Goal: Information Seeking & Learning: Learn about a topic

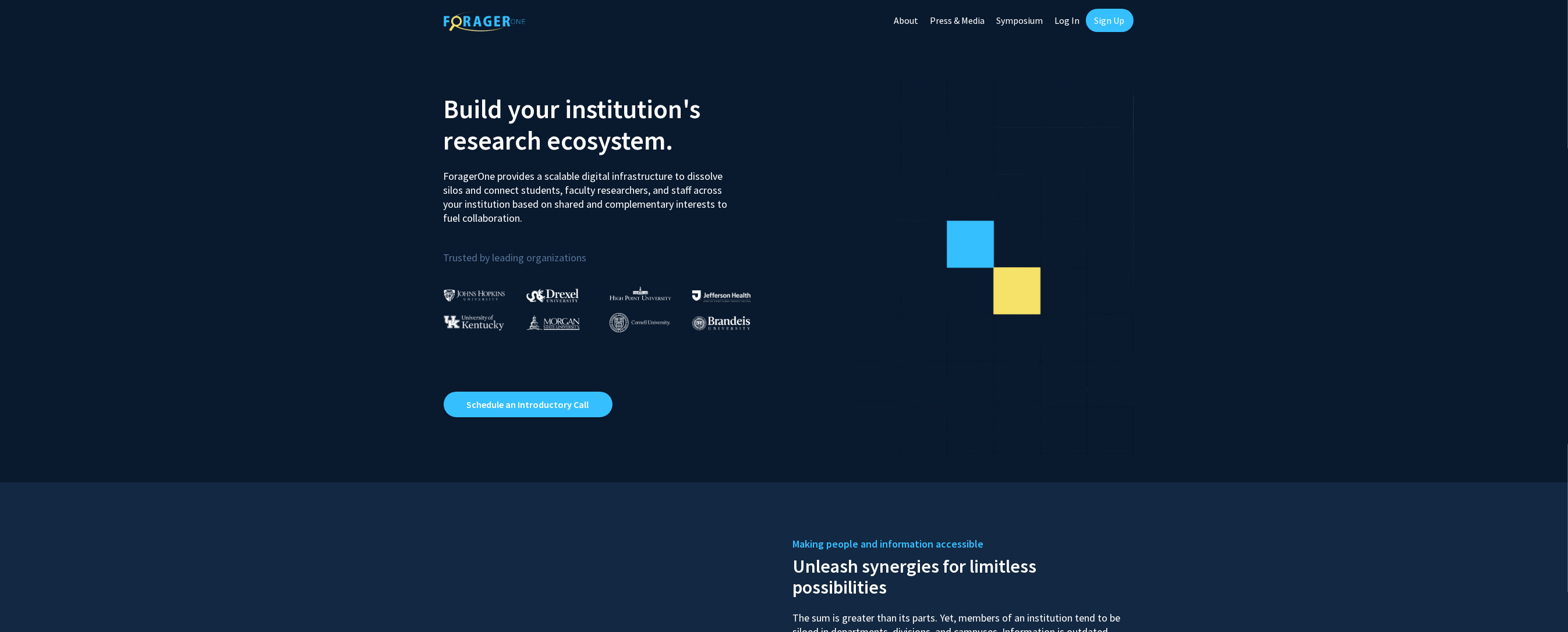
click at [1069, 21] on link "Log In" at bounding box center [1067, 20] width 36 height 41
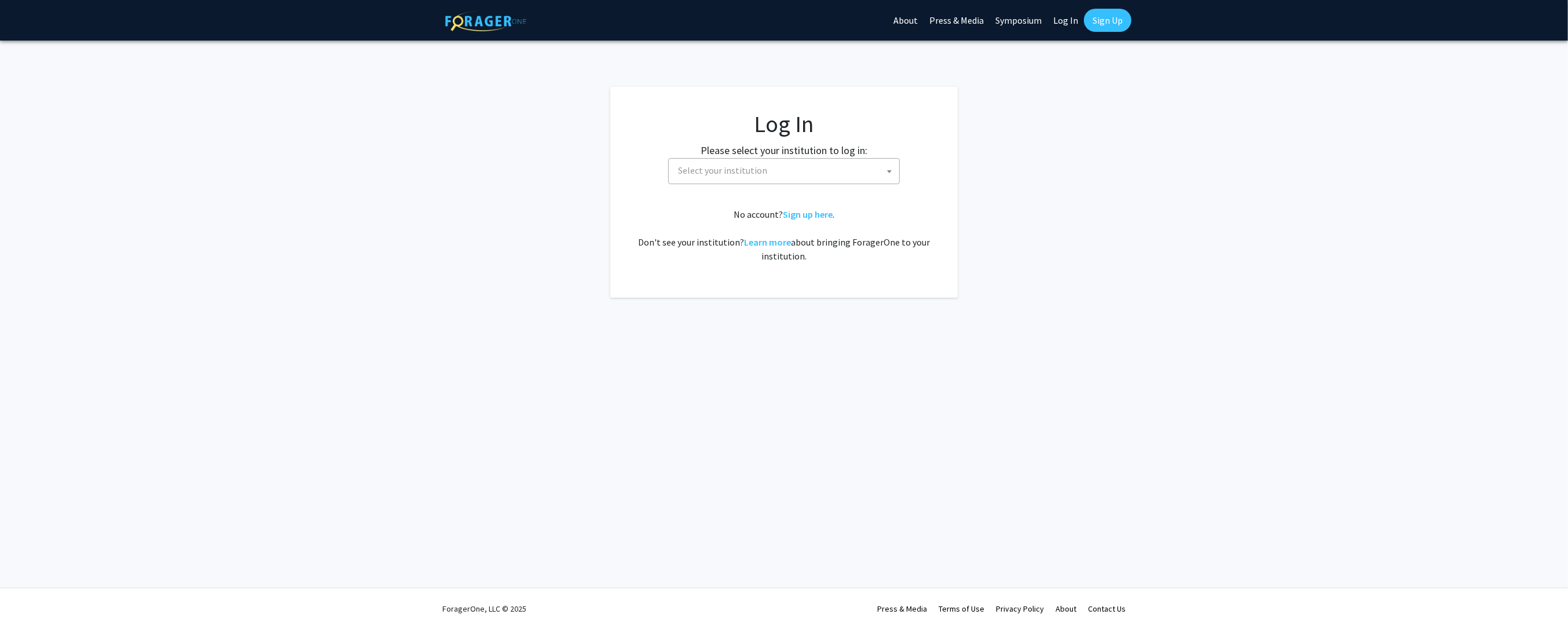
click at [700, 175] on span "Select your institution" at bounding box center [722, 170] width 90 height 12
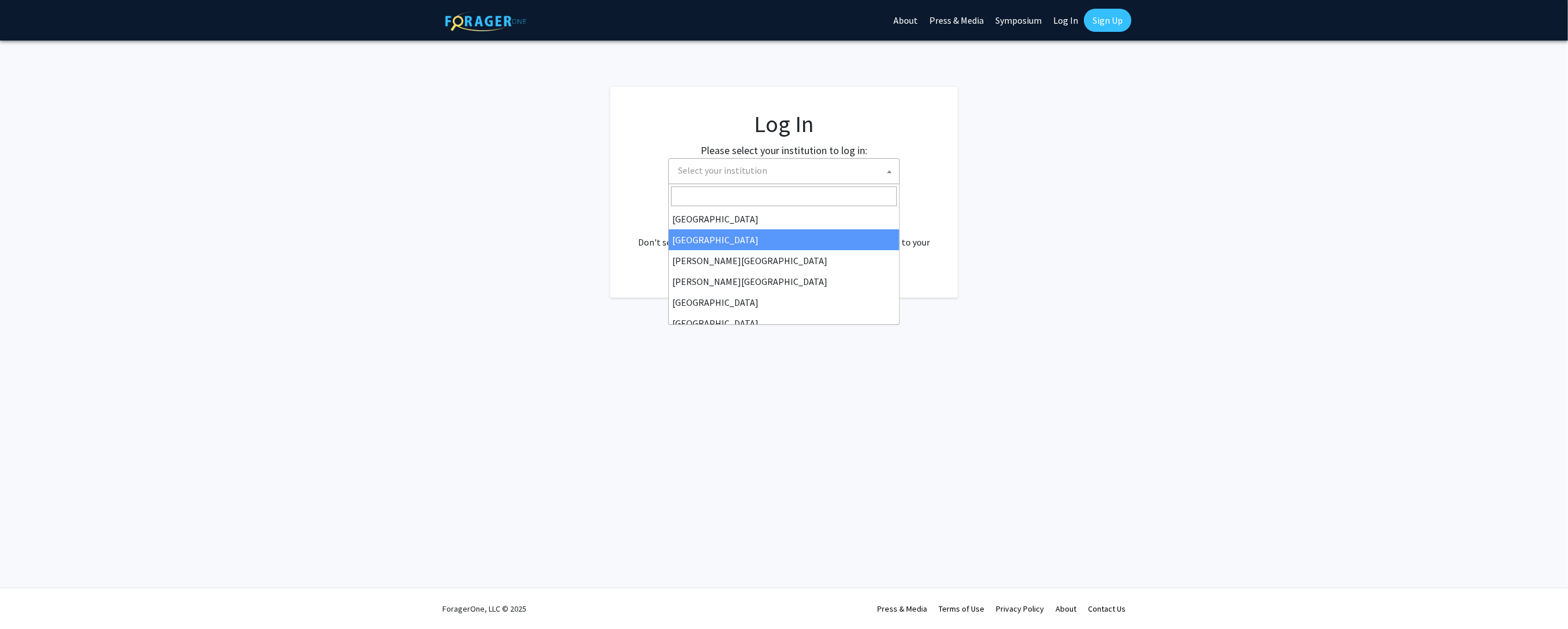
select select "10"
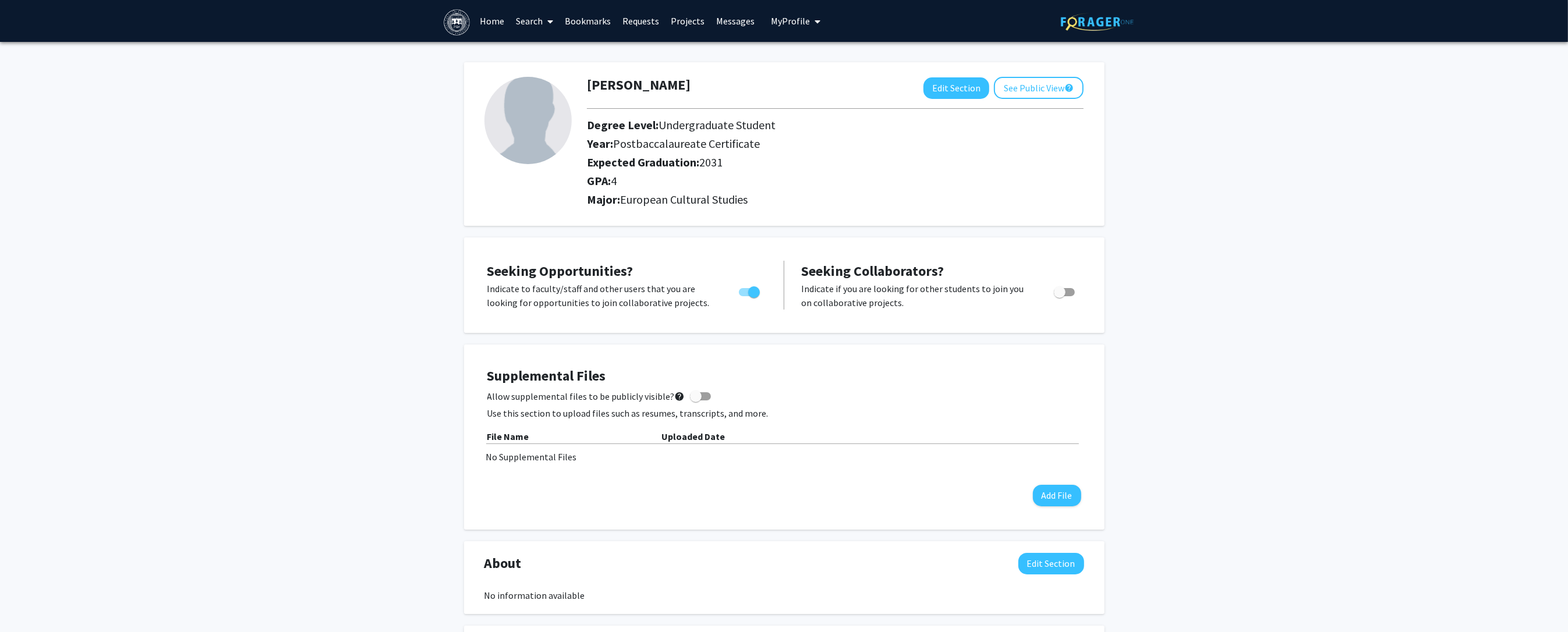
click at [388, 315] on div "[PERSON_NAME] Edit Section See Public View help Degree Level: Undergraduate Stu…" at bounding box center [784, 558] width 1568 height 1034
click at [787, 16] on span "My Profile" at bounding box center [790, 21] width 39 height 12
click at [534, 25] on link "Search" at bounding box center [534, 21] width 49 height 41
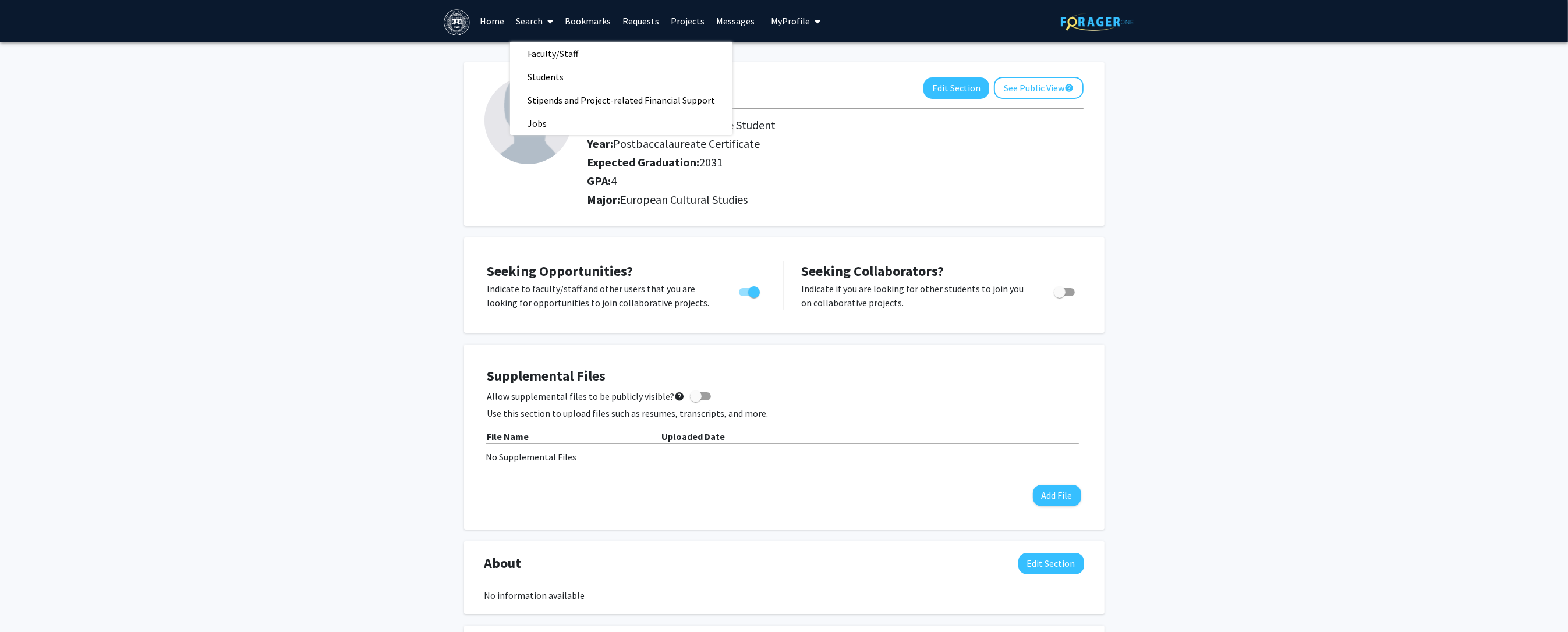
click at [374, 110] on div "Joshua Emery Edit Section See Public View help Degree Level: Undergraduate Stud…" at bounding box center [784, 558] width 1568 height 1034
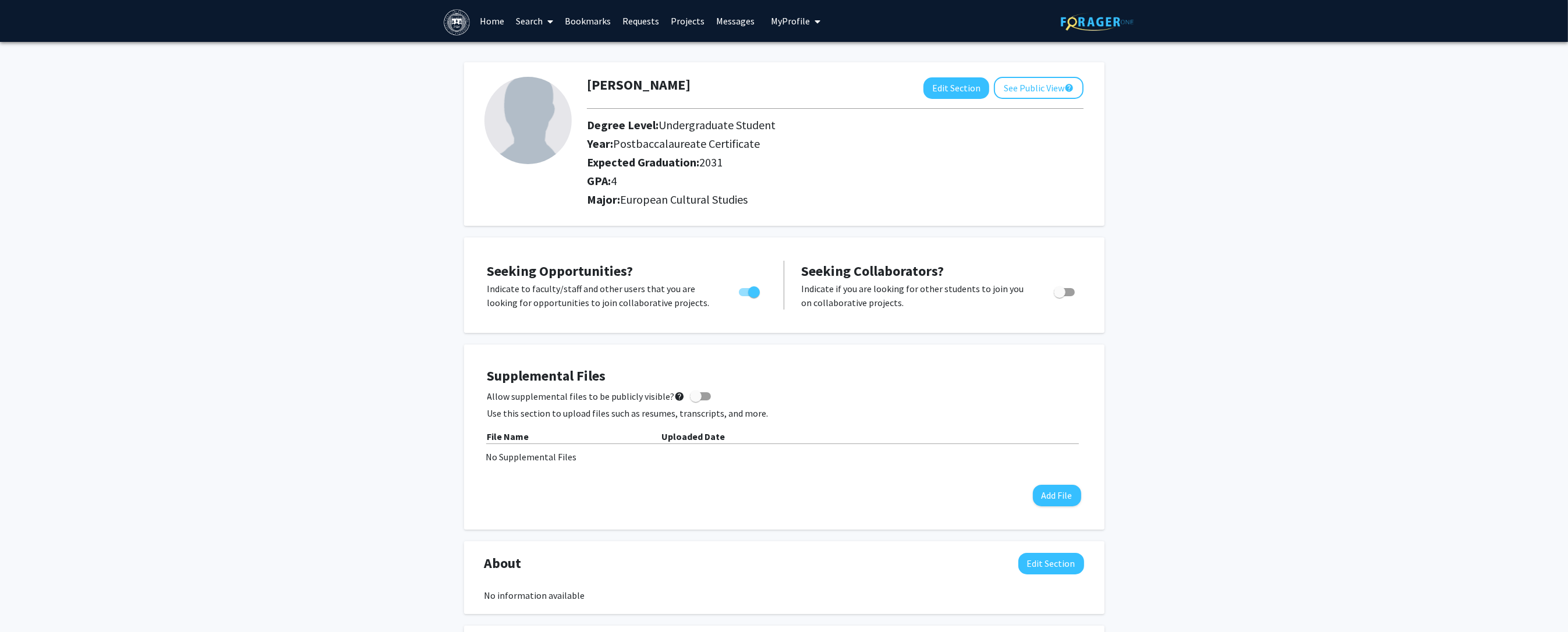
click at [327, 309] on div "Joshua Emery Edit Section See Public View help Degree Level: Undergraduate Stud…" at bounding box center [784, 558] width 1568 height 1034
click at [540, 17] on link "Search" at bounding box center [534, 21] width 49 height 41
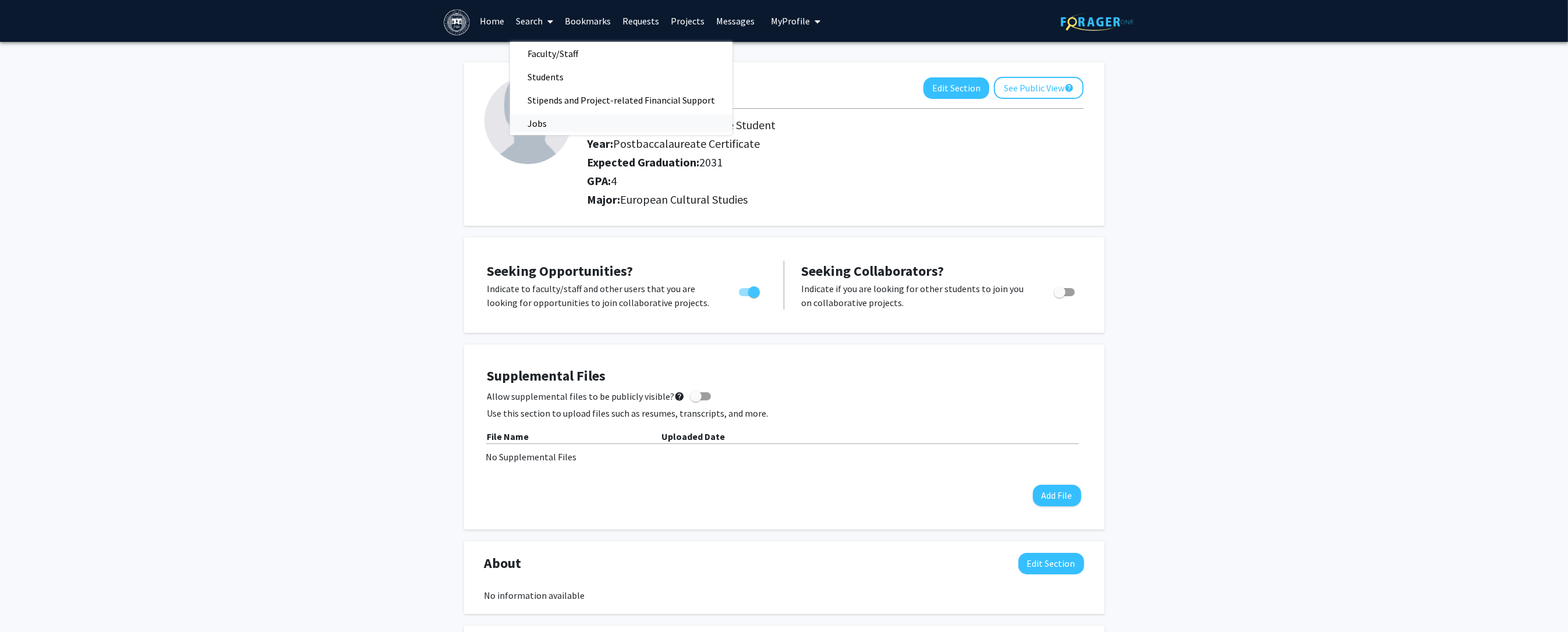
click at [544, 129] on span "Jobs" at bounding box center [537, 124] width 54 height 23
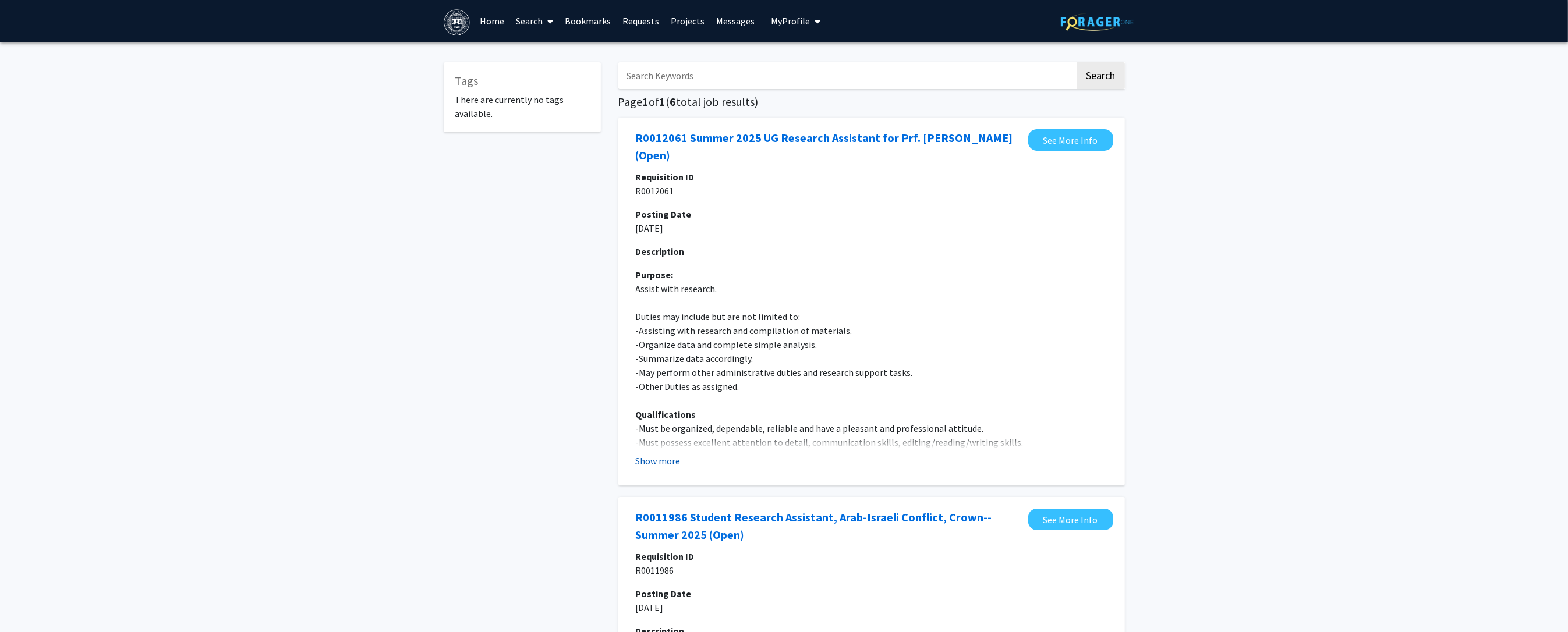
click at [649, 454] on button "Show more" at bounding box center [658, 461] width 45 height 14
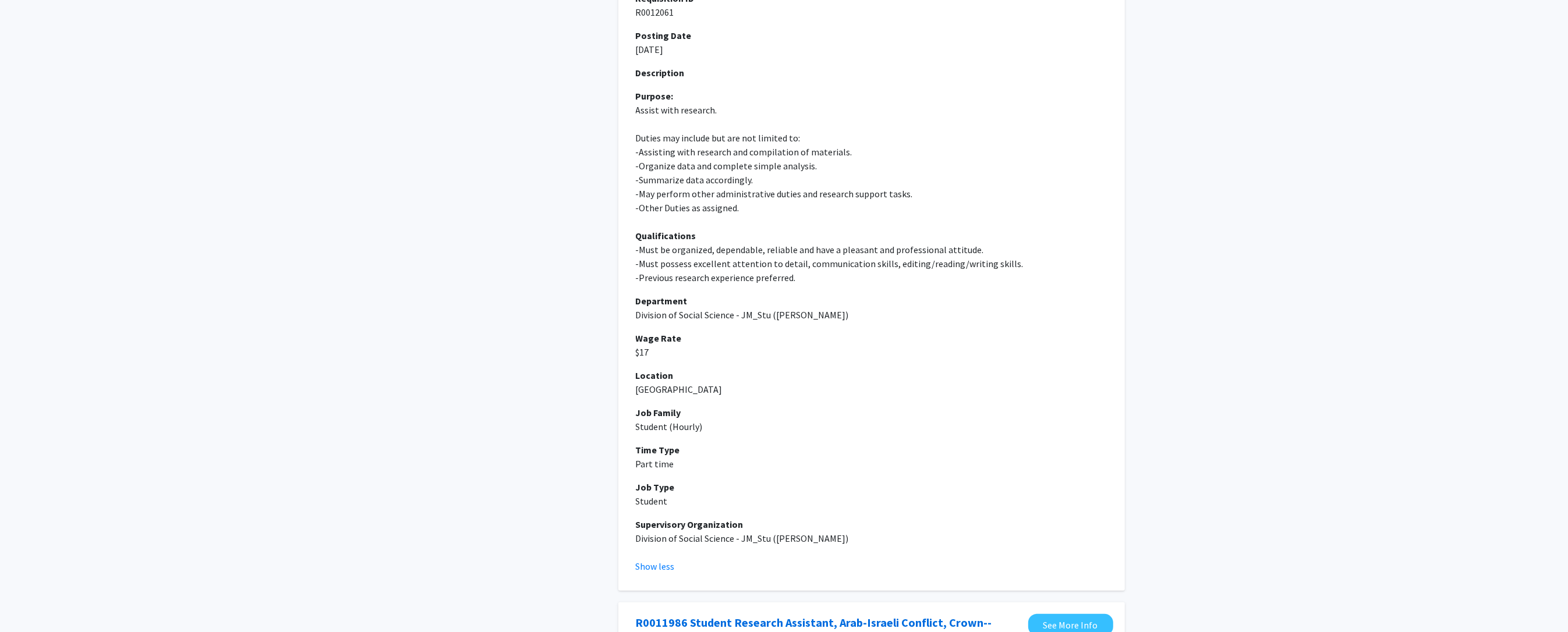
scroll to position [247, 0]
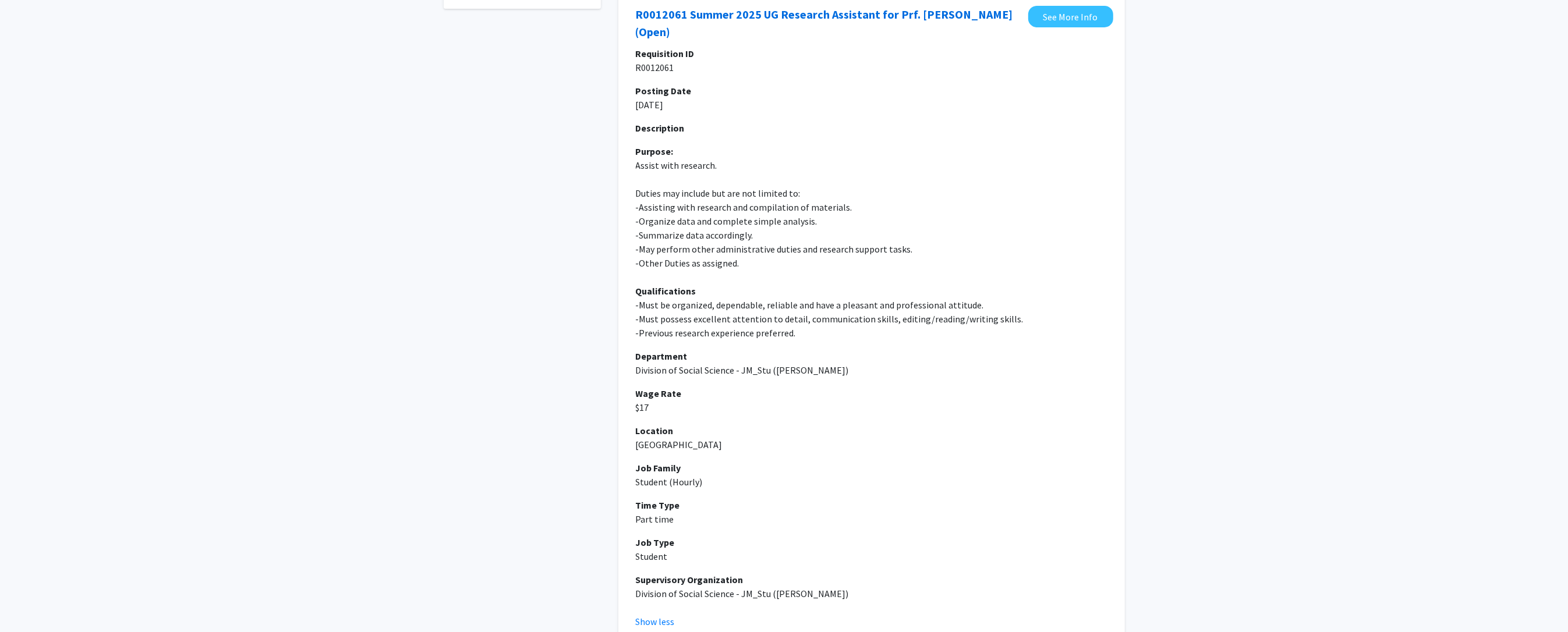
click at [785, 350] on div "Requisition ID R0012061 Posting Date 08/07/2025 Description Purpose: Assist wit…" at bounding box center [871, 324] width 471 height 554
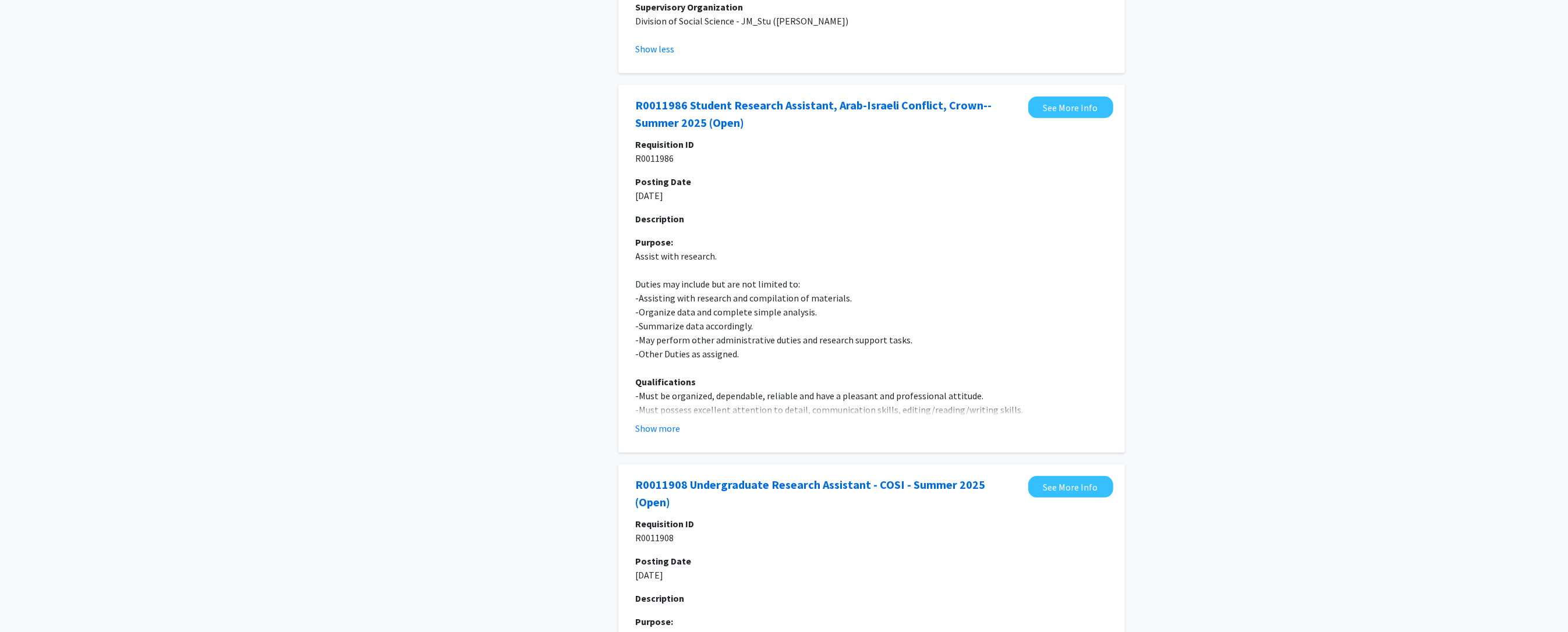
scroll to position [722, 0]
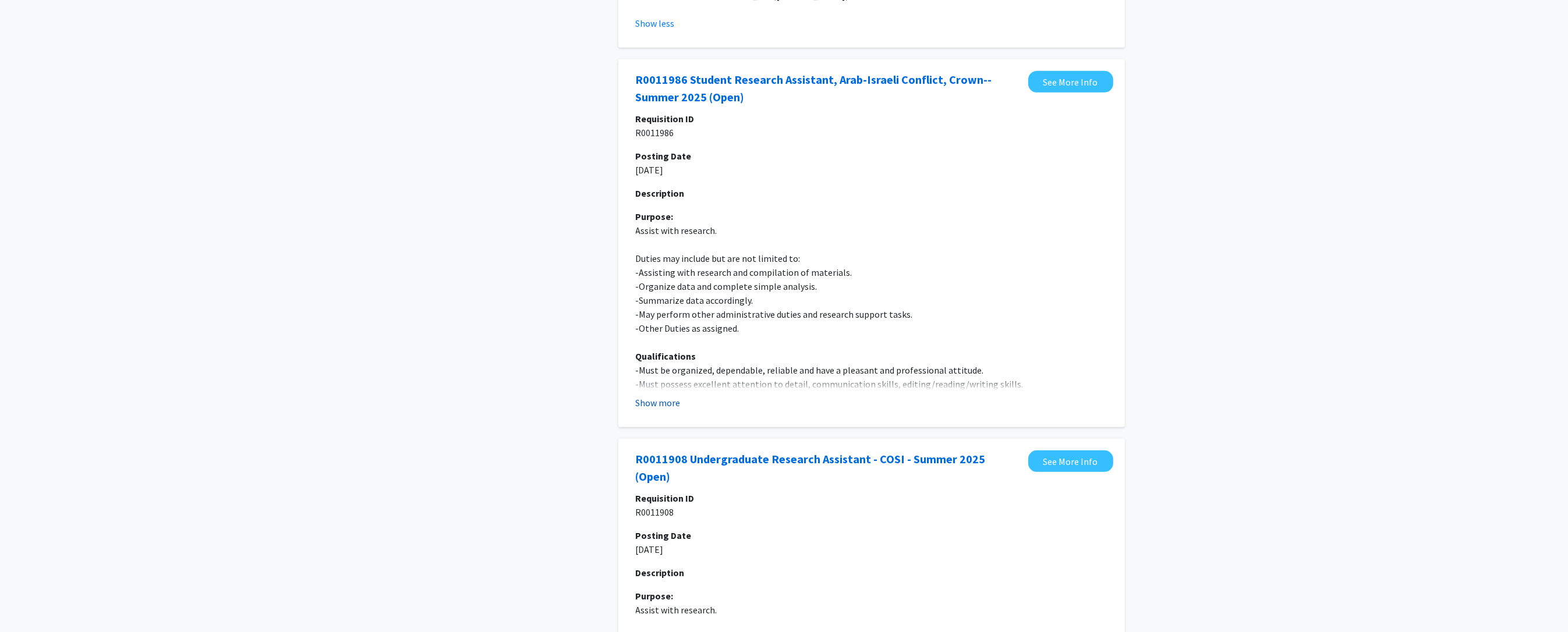
click at [656, 396] on button "Show more" at bounding box center [658, 403] width 45 height 14
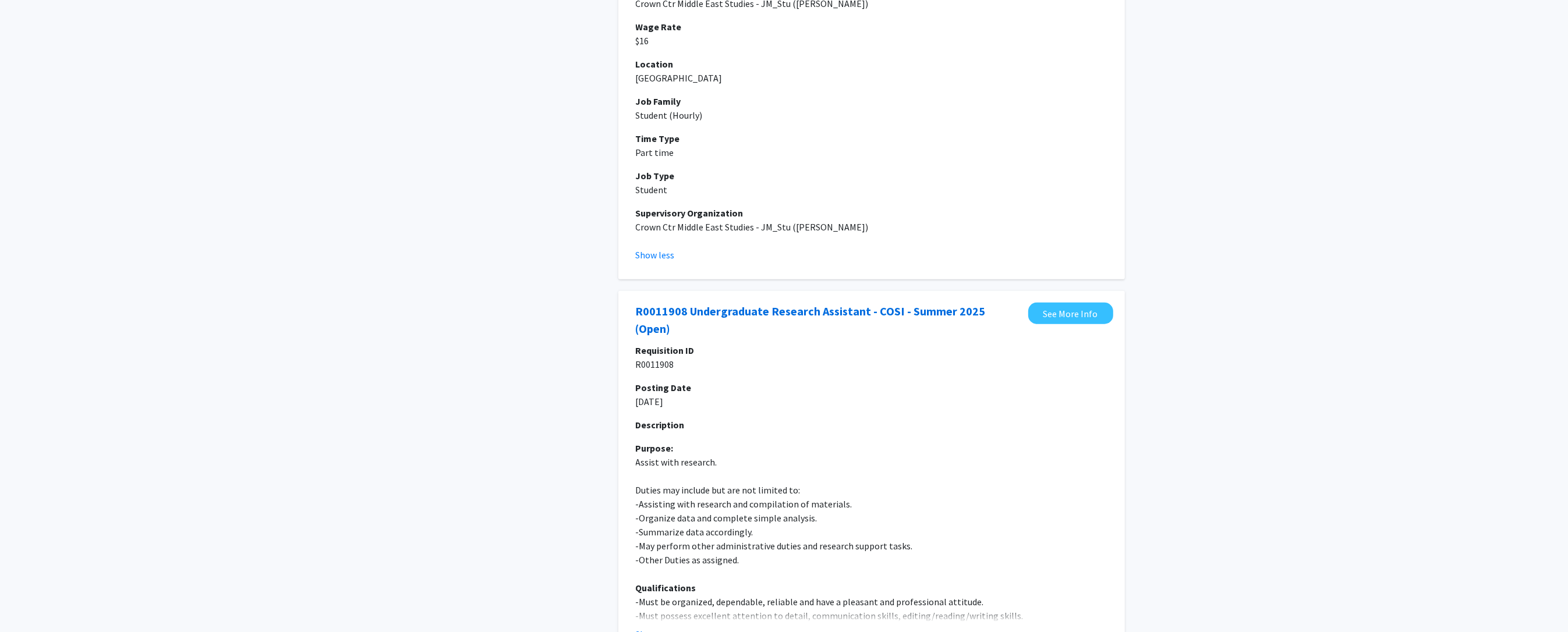
scroll to position [1463, 0]
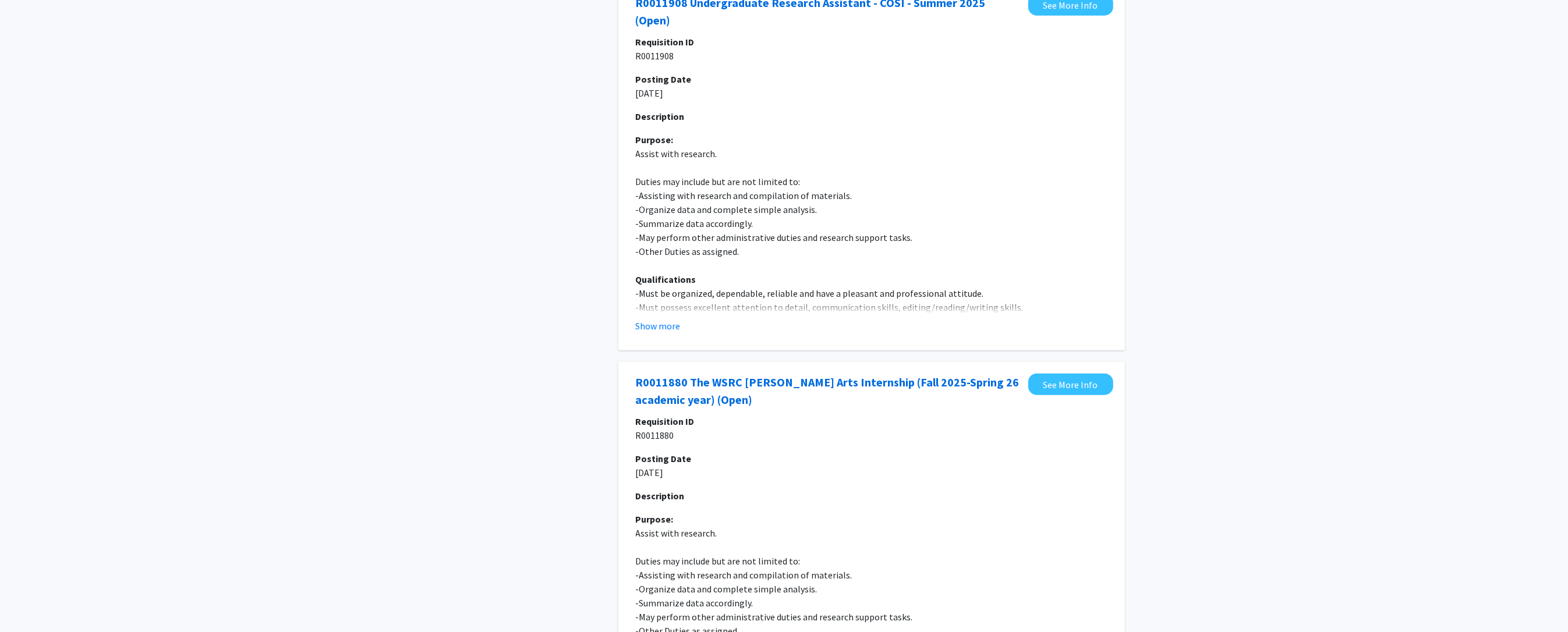
click at [666, 308] on fg-job "R0011908 Undergraduate Research Assistant - COSI - Summer 2025 (Open) See More …" at bounding box center [871, 167] width 483 height 345
click at [652, 319] on button "Show more" at bounding box center [658, 326] width 45 height 14
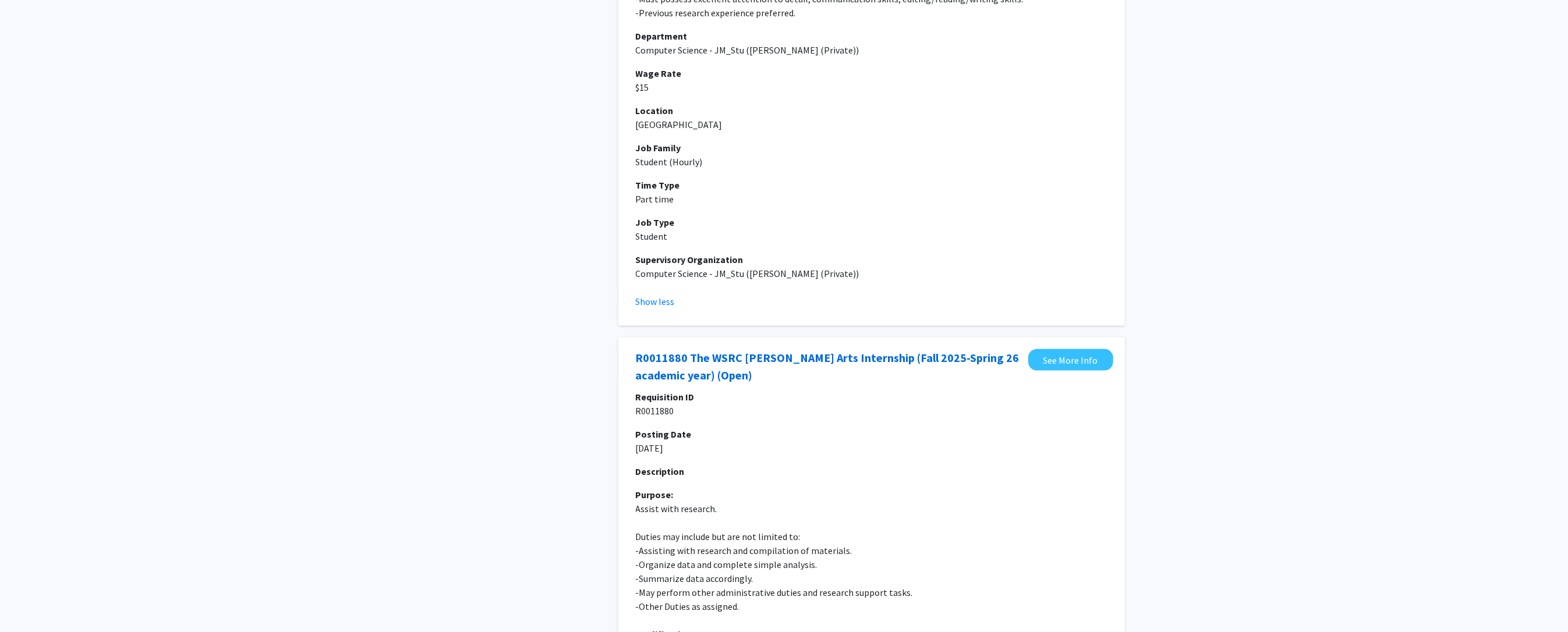
scroll to position [2018, 0]
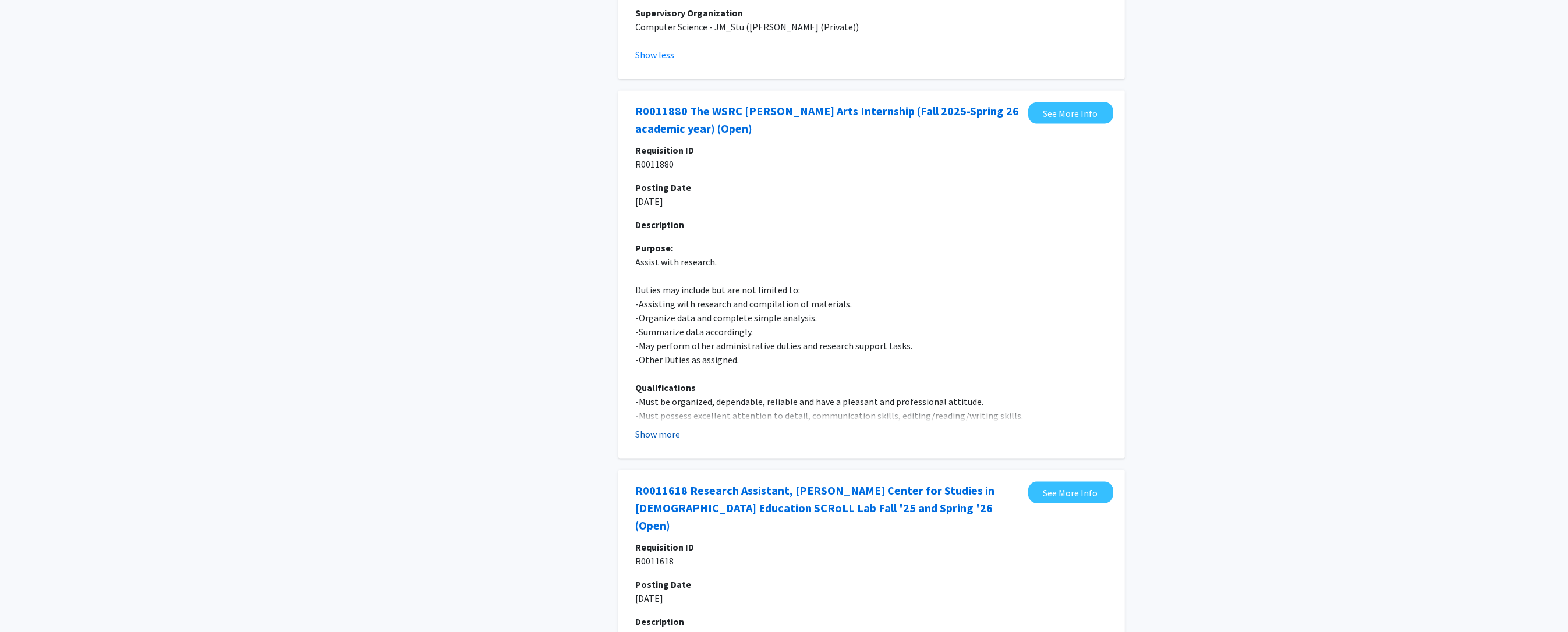
click at [664, 427] on button "Show more" at bounding box center [658, 434] width 45 height 14
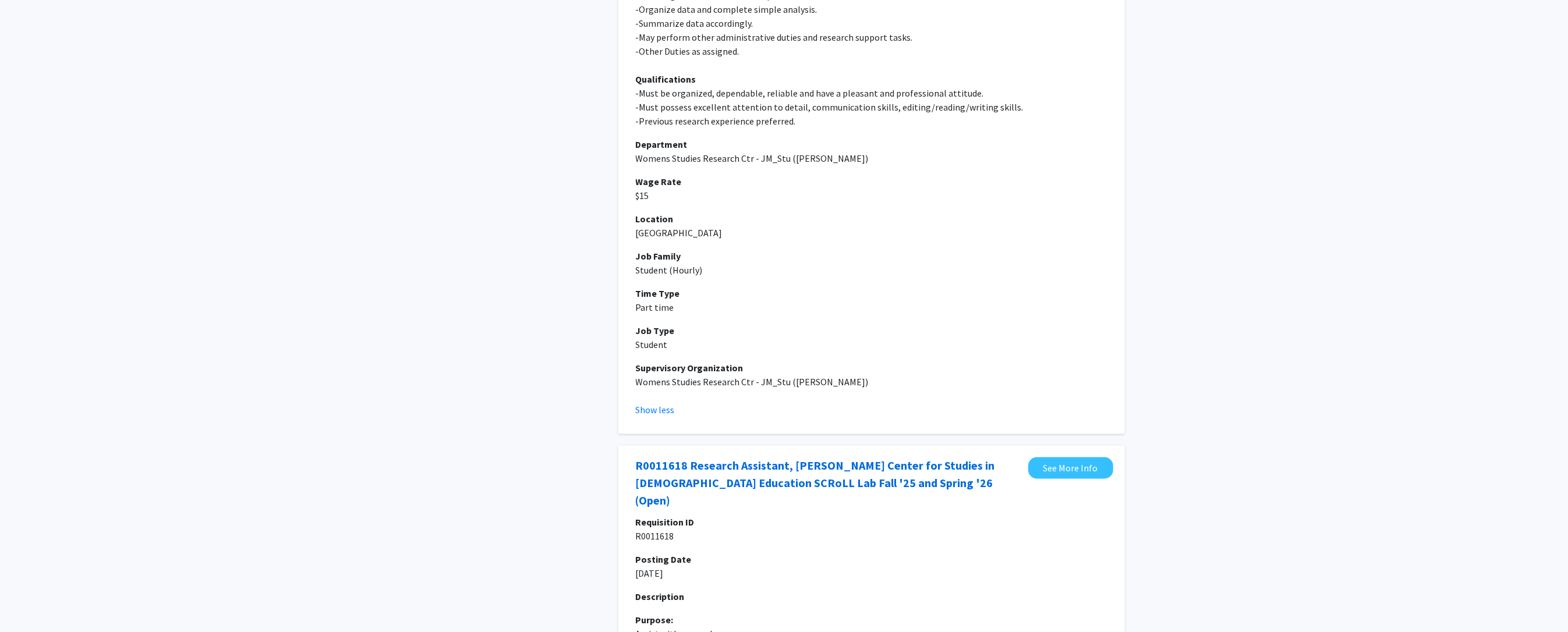
scroll to position [2635, 0]
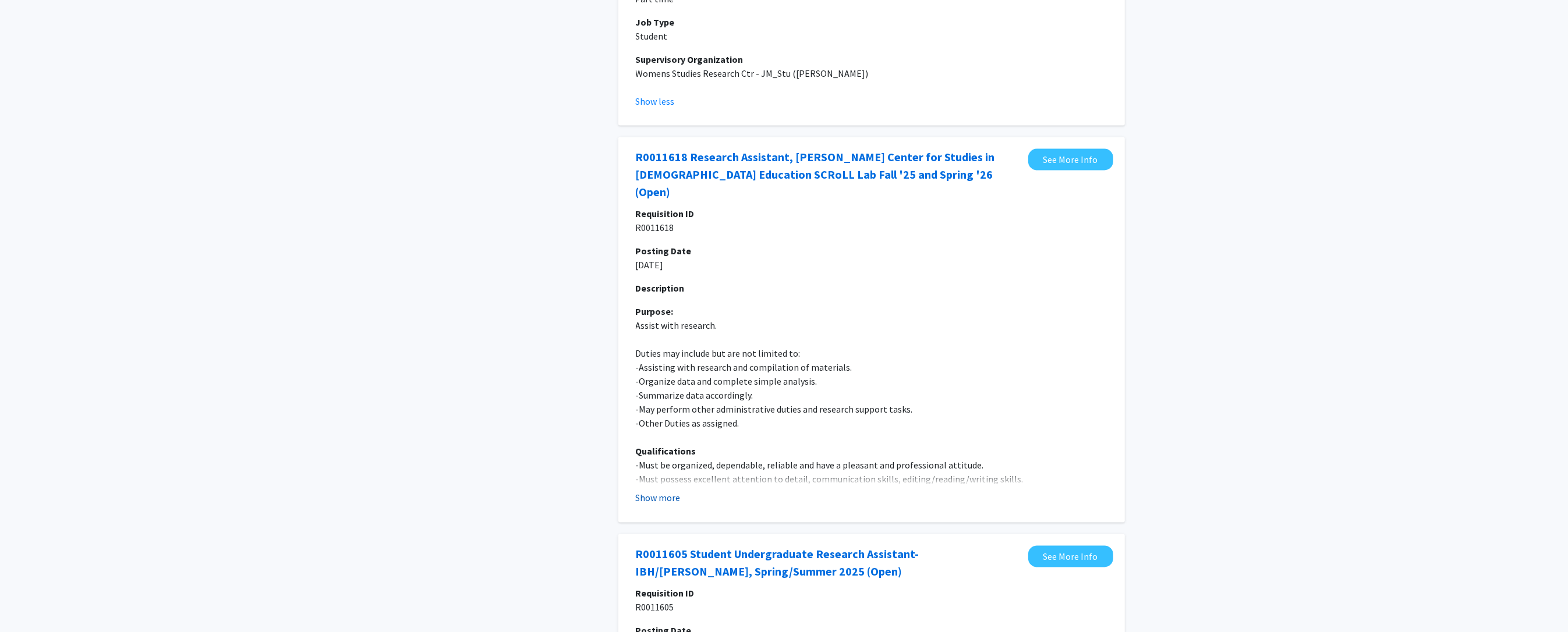
click at [652, 491] on button "Show more" at bounding box center [658, 498] width 45 height 14
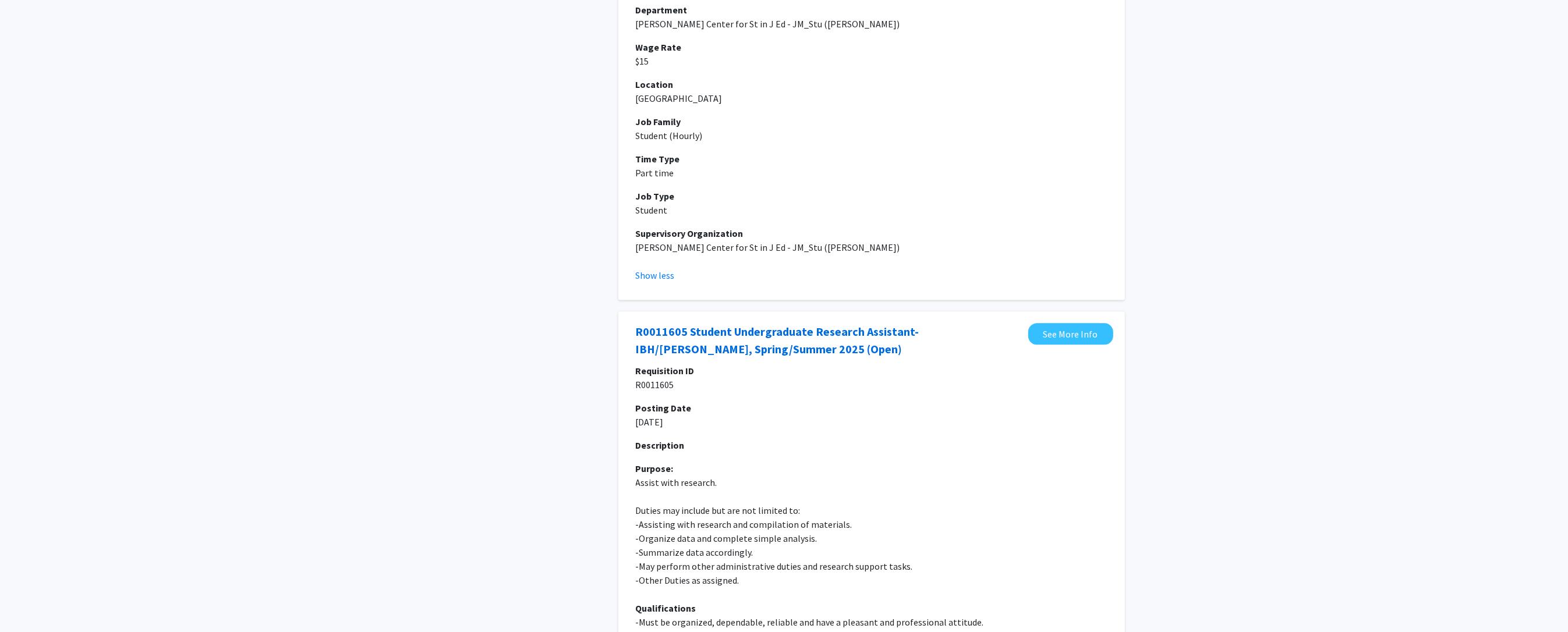
scroll to position [3253, 0]
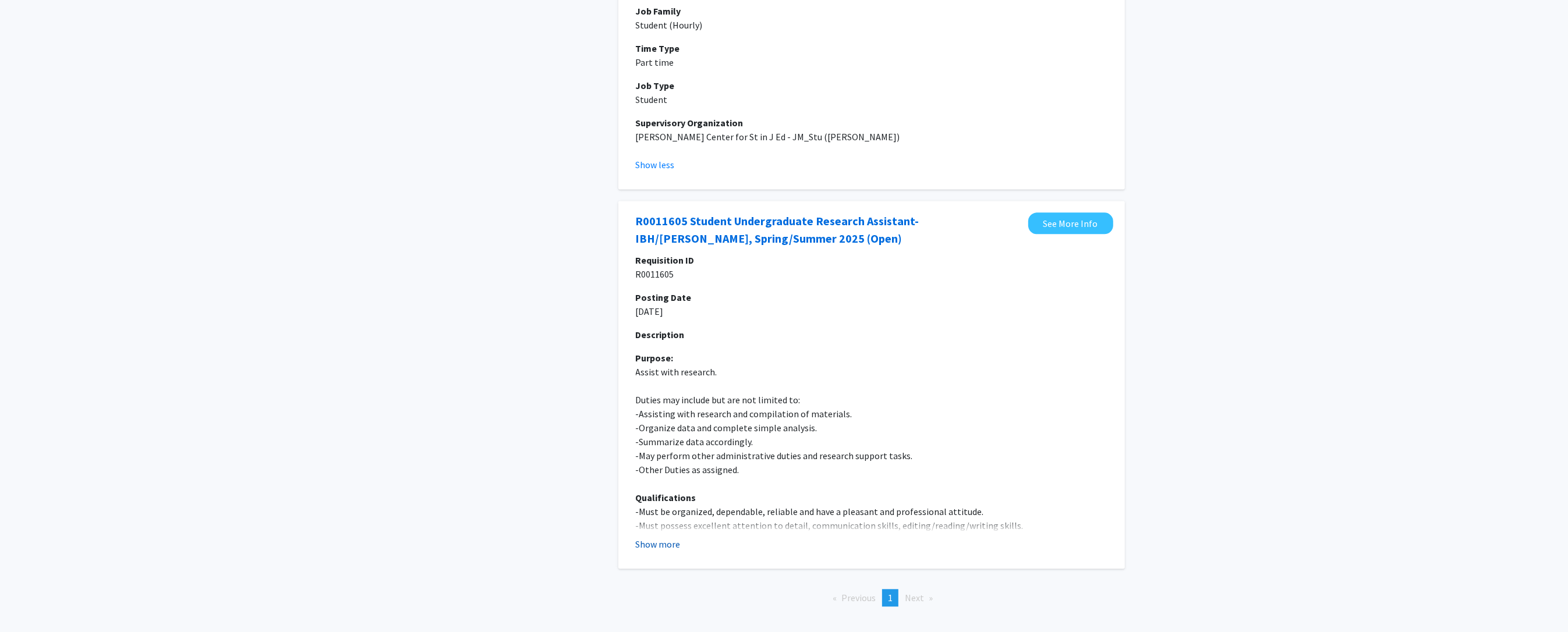
click at [643, 537] on button "Show more" at bounding box center [658, 544] width 45 height 14
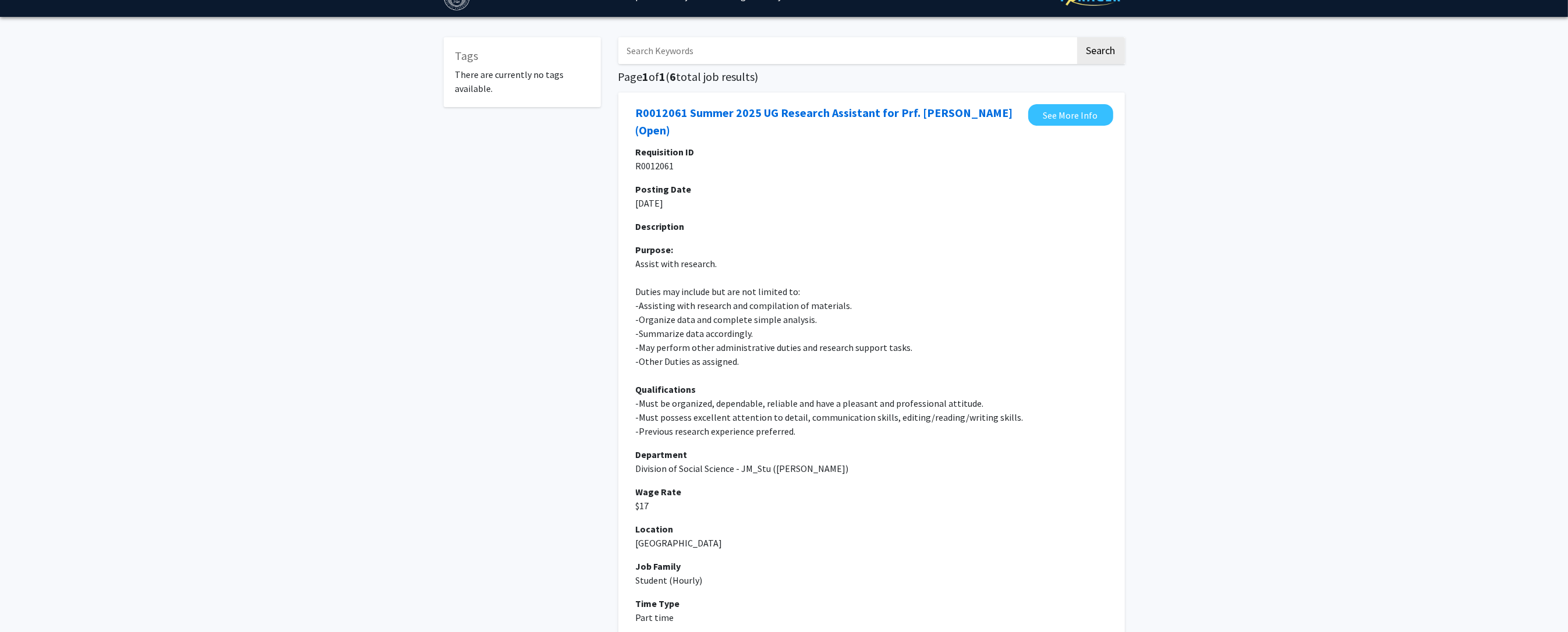
scroll to position [0, 0]
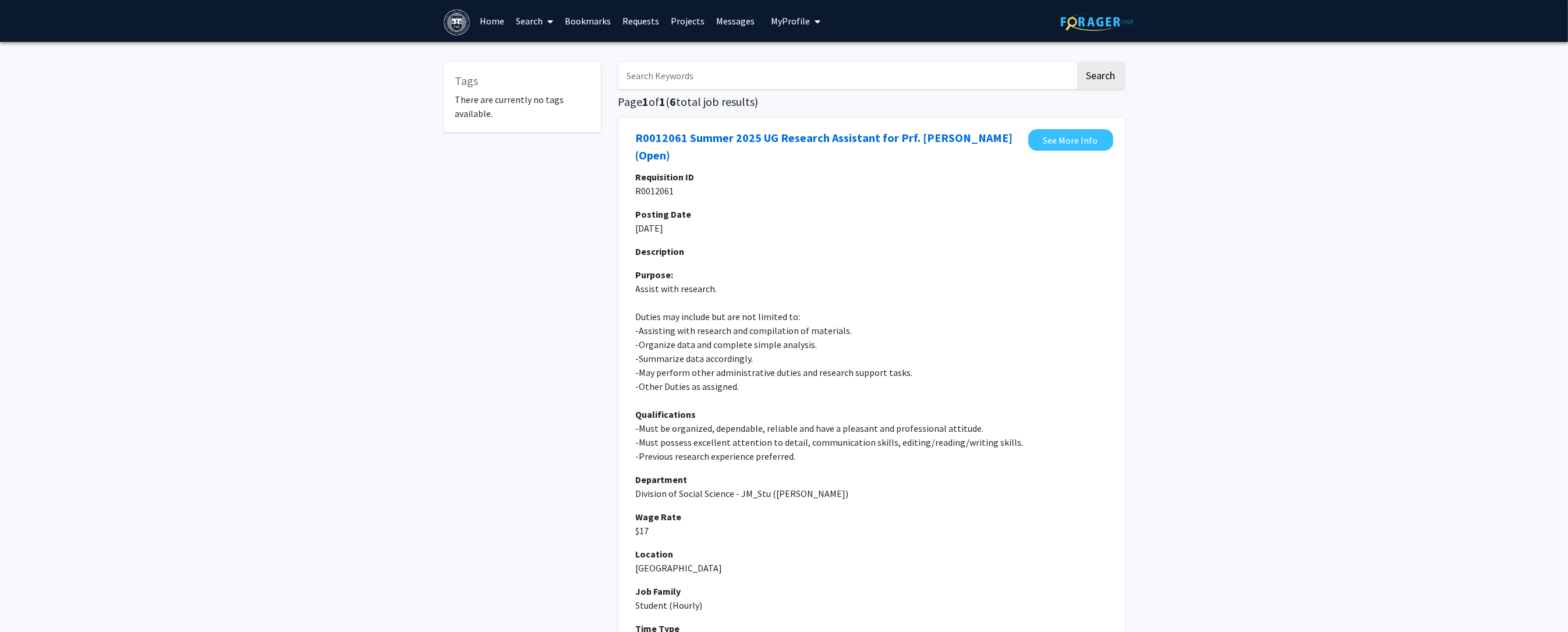
click at [550, 23] on icon at bounding box center [550, 22] width 5 height 10
click at [591, 102] on span "Stipends and Project-related Financial Support" at bounding box center [621, 100] width 223 height 23
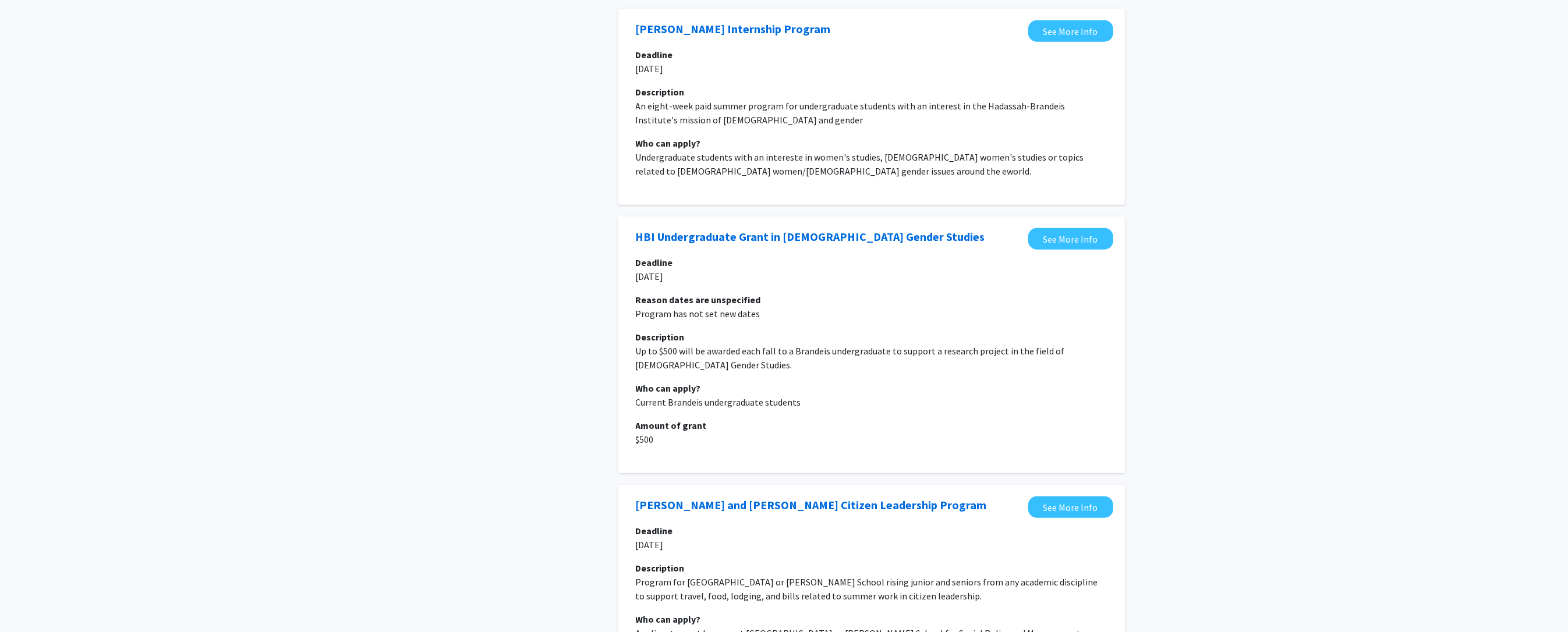
scroll to position [1605, 0]
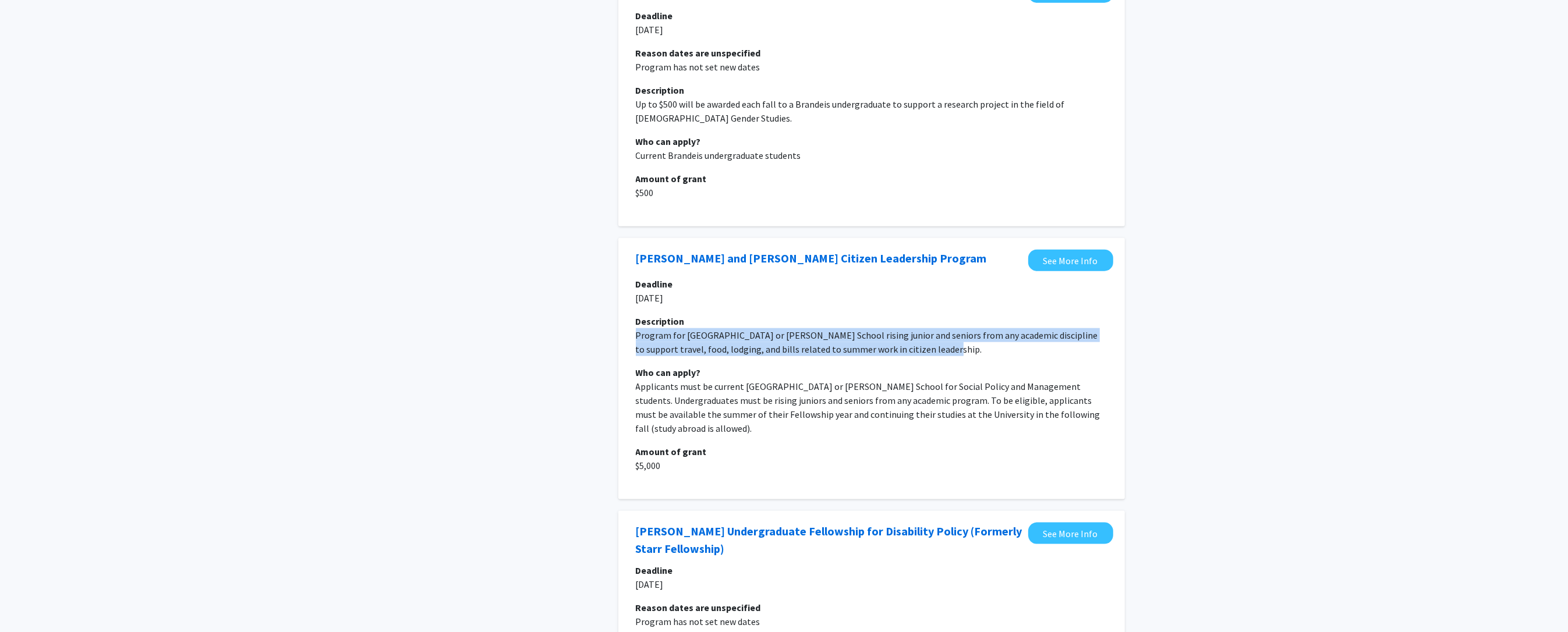
drag, startPoint x: 636, startPoint y: 321, endPoint x: 907, endPoint y: 341, distance: 271.7
click at [907, 341] on p "Program for Brandeis University or Heller School rising junior and seniors from…" at bounding box center [871, 342] width 471 height 28
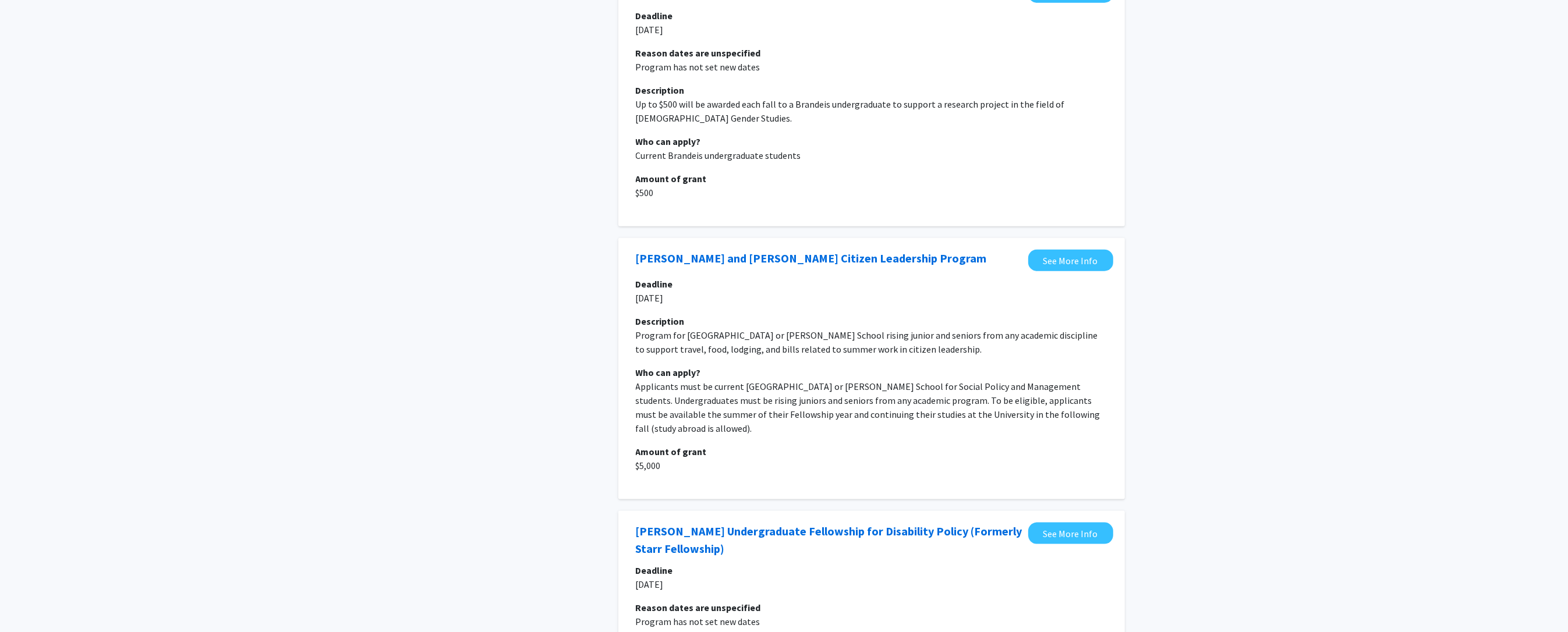
click at [704, 291] on p "10-Nov-24" at bounding box center [871, 298] width 471 height 14
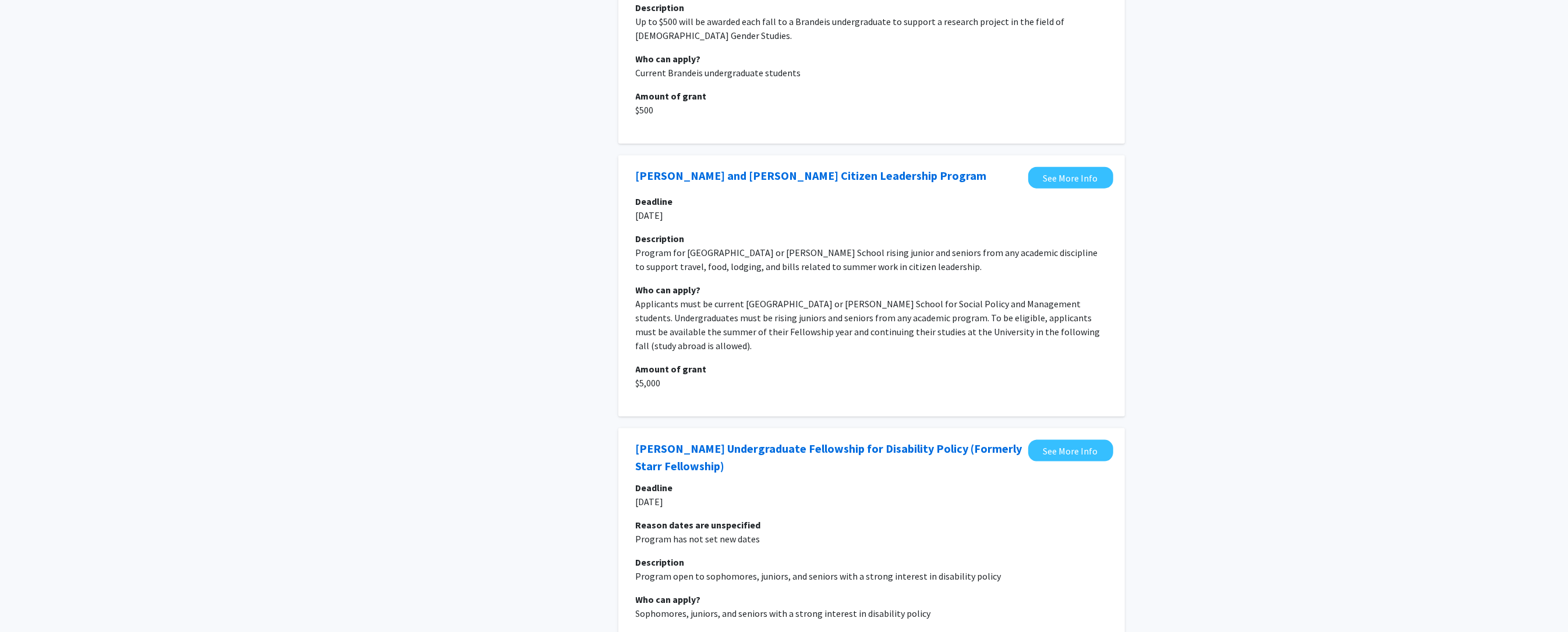
scroll to position [2107, 0]
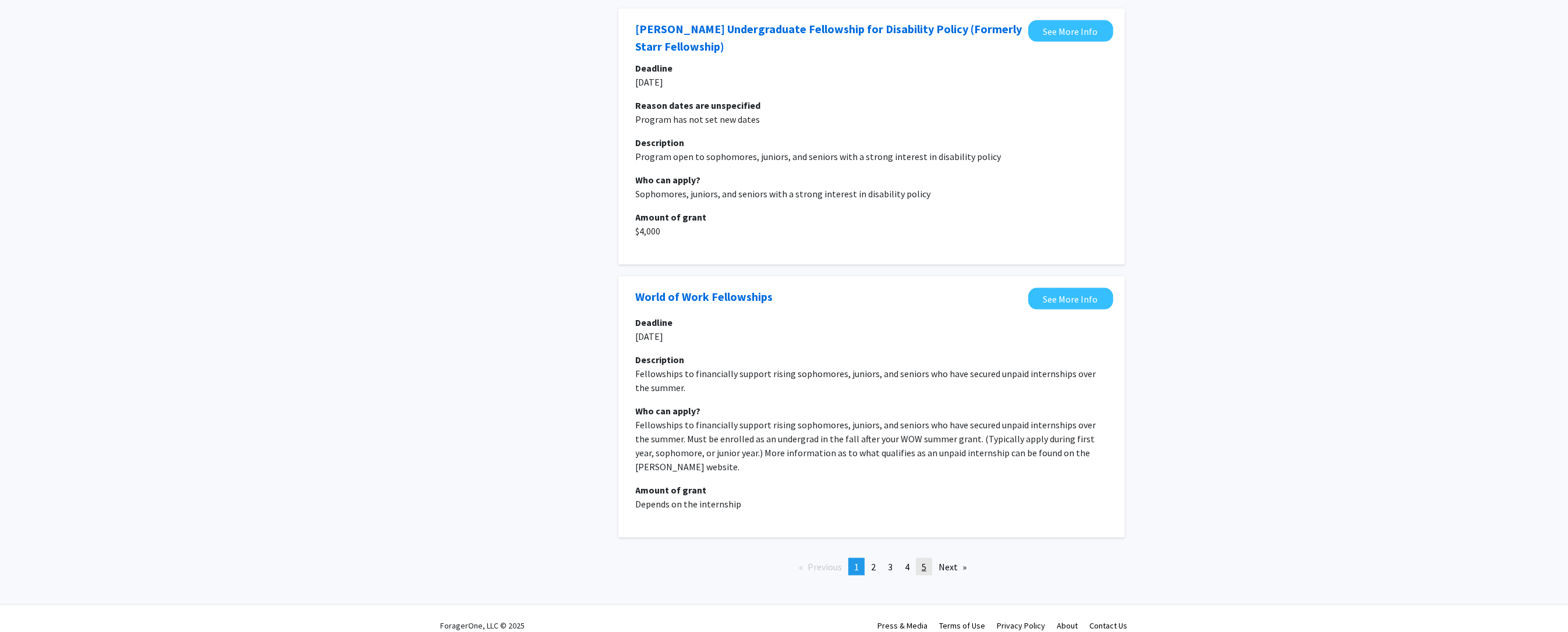
click at [928, 558] on link "page 5" at bounding box center [924, 567] width 16 height 17
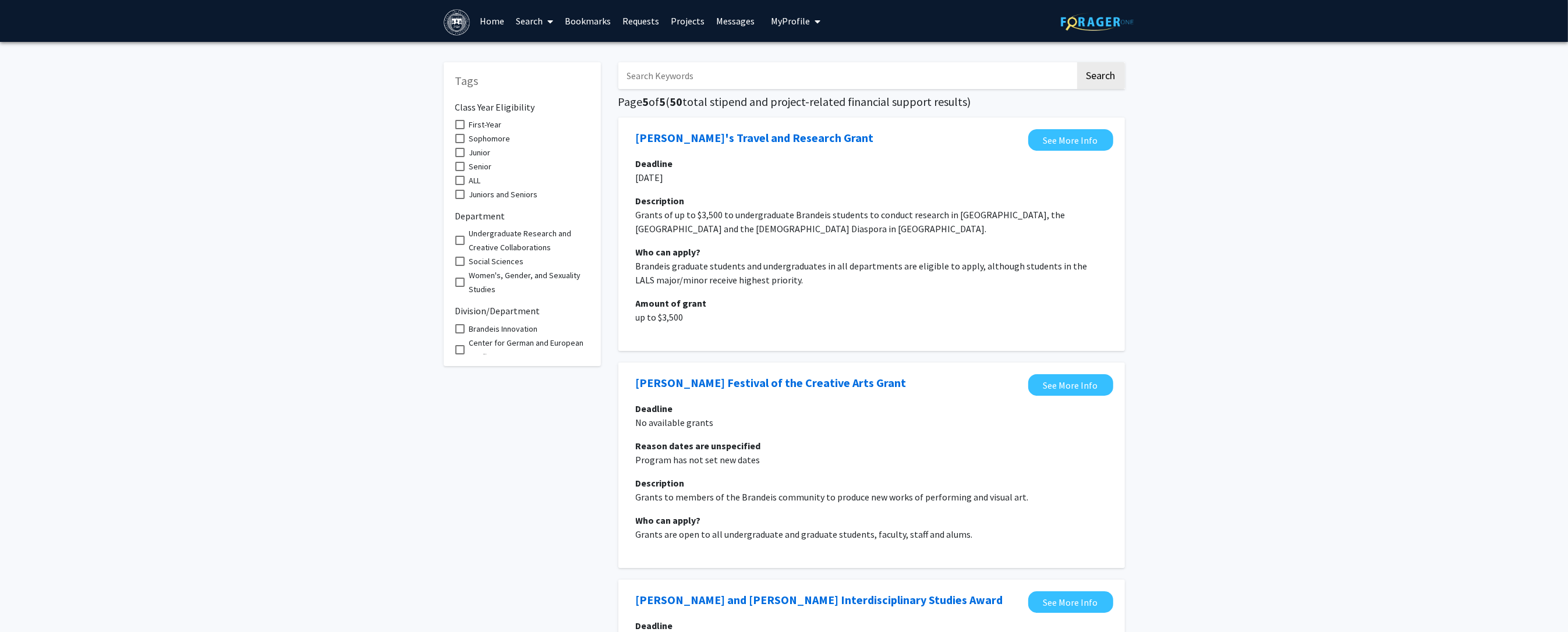
click at [540, 24] on link "Search" at bounding box center [534, 21] width 49 height 41
click at [544, 51] on span "Faculty/Staff" at bounding box center [552, 54] width 86 height 23
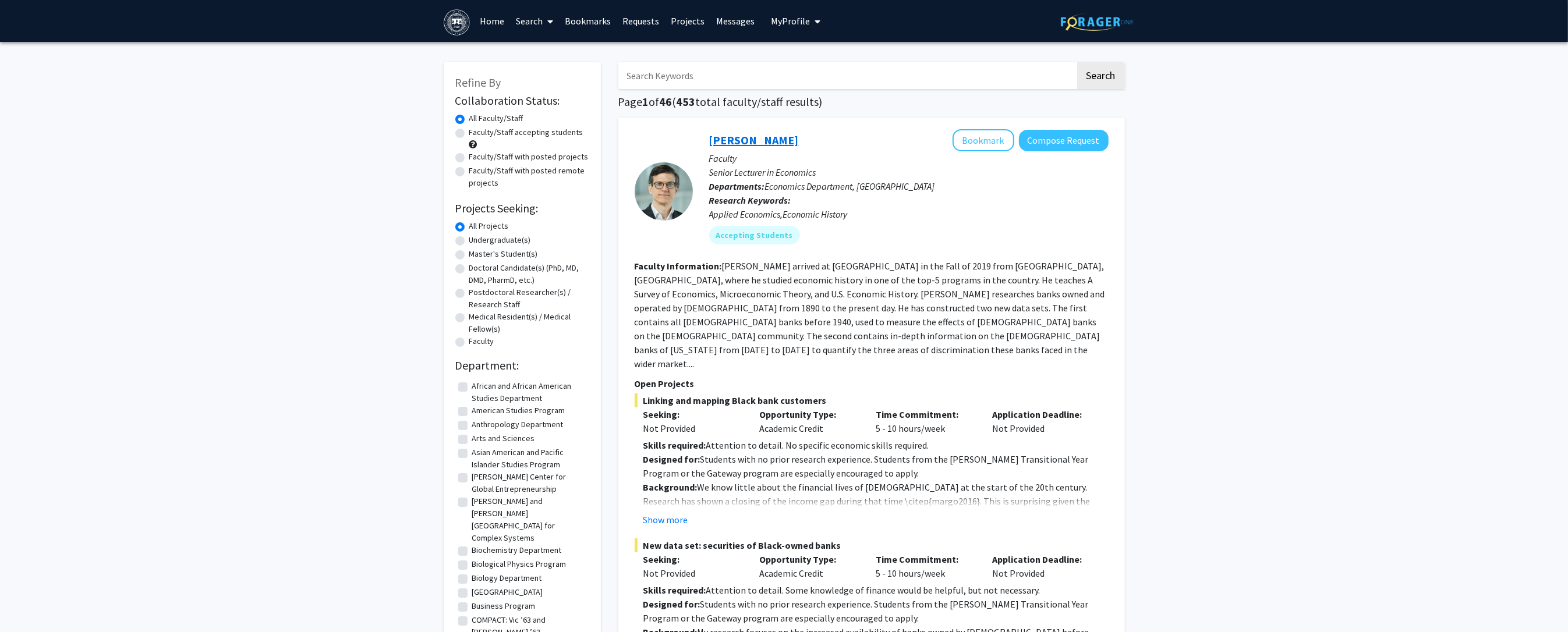
click at [736, 141] on link "Geoff Clarke" at bounding box center [754, 139] width 90 height 14
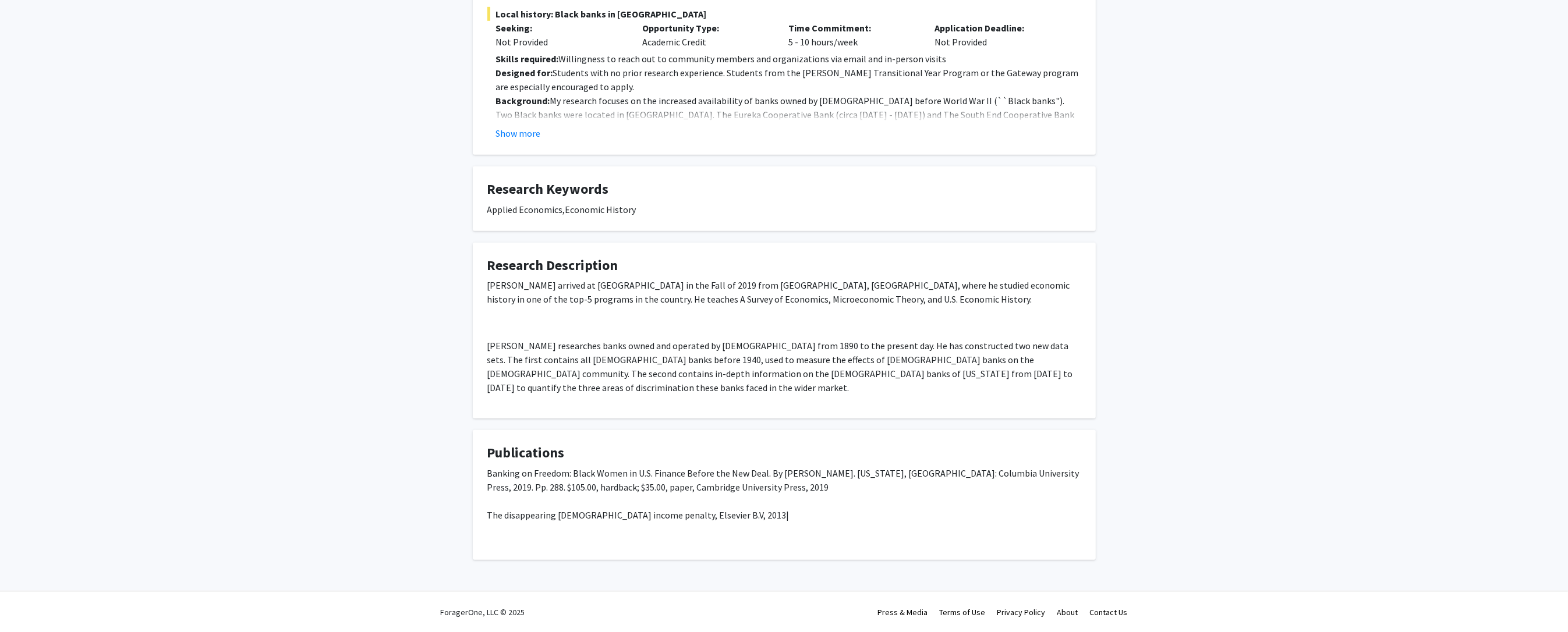
scroll to position [732, 0]
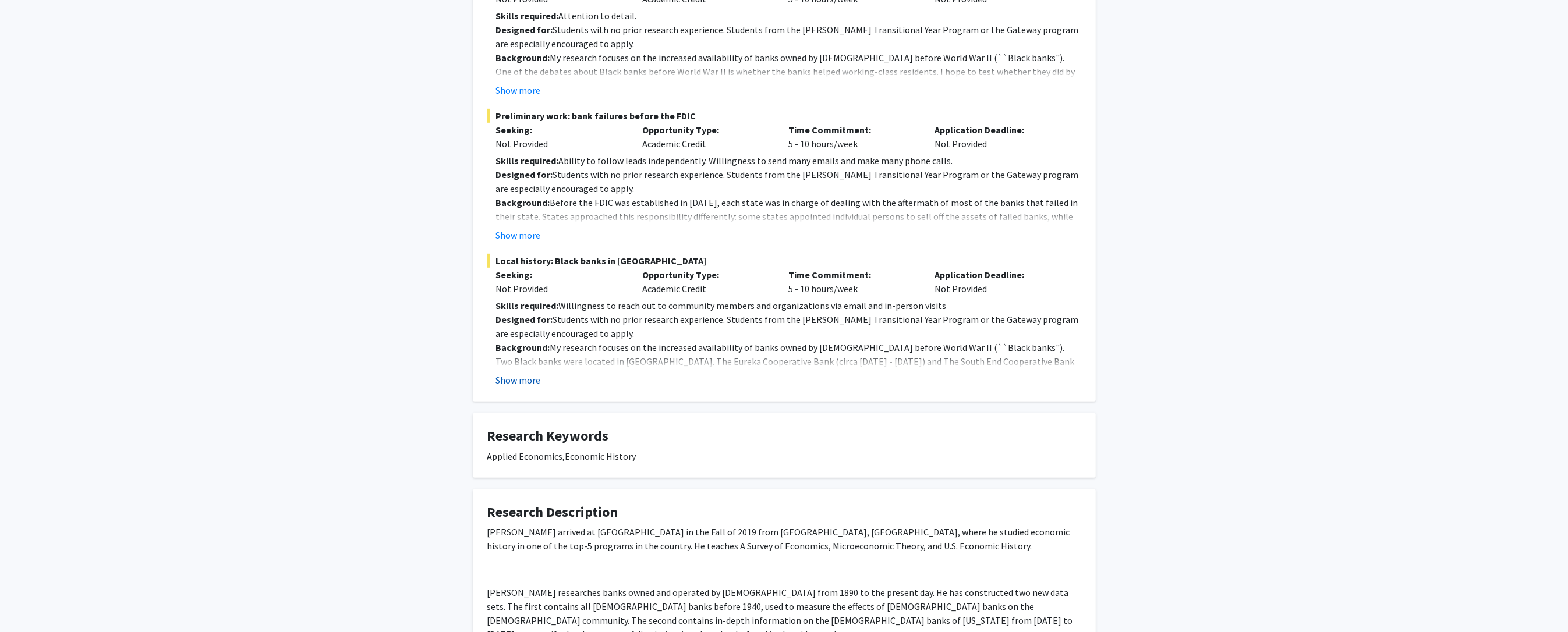
click at [502, 376] on button "Show more" at bounding box center [518, 380] width 45 height 14
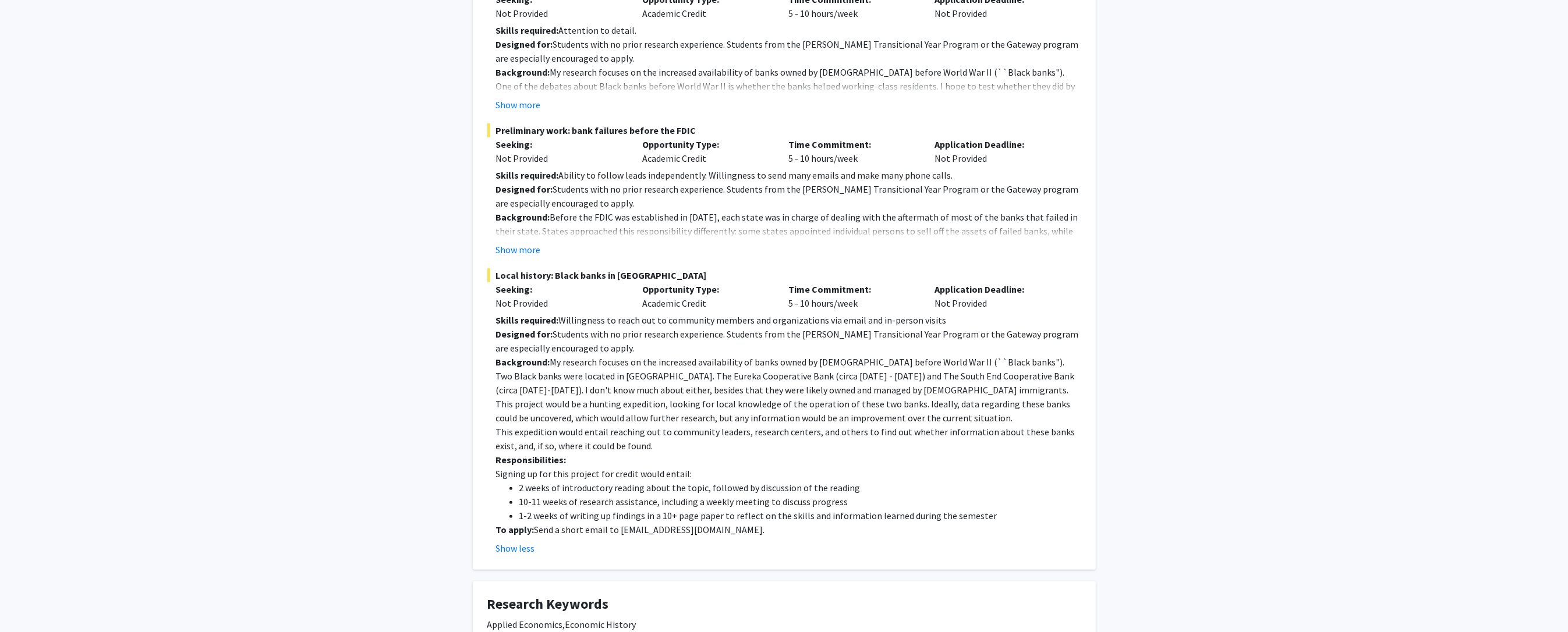
scroll to position [670, 0]
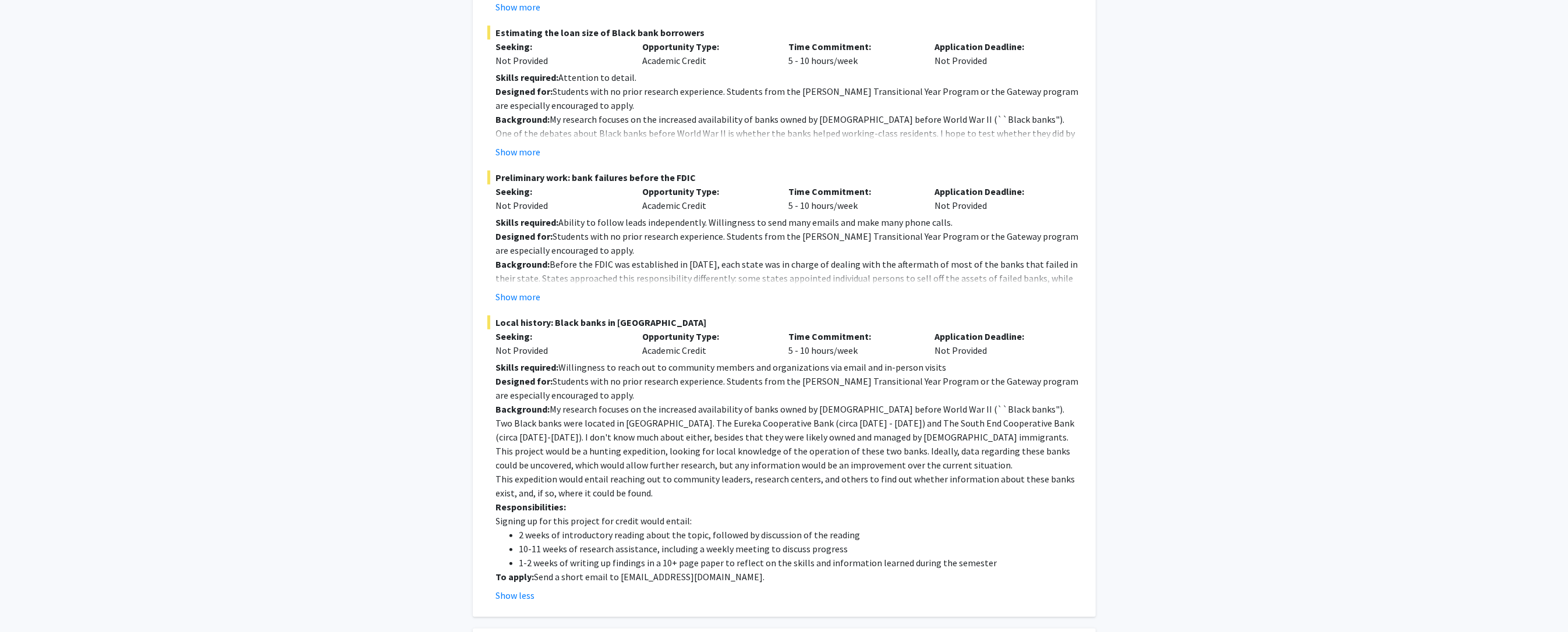
click at [397, 134] on div "Geoff Clarke Bookmark Compose Request Titles: Senior Lecturer in Economics Degr…" at bounding box center [784, 216] width 1568 height 1689
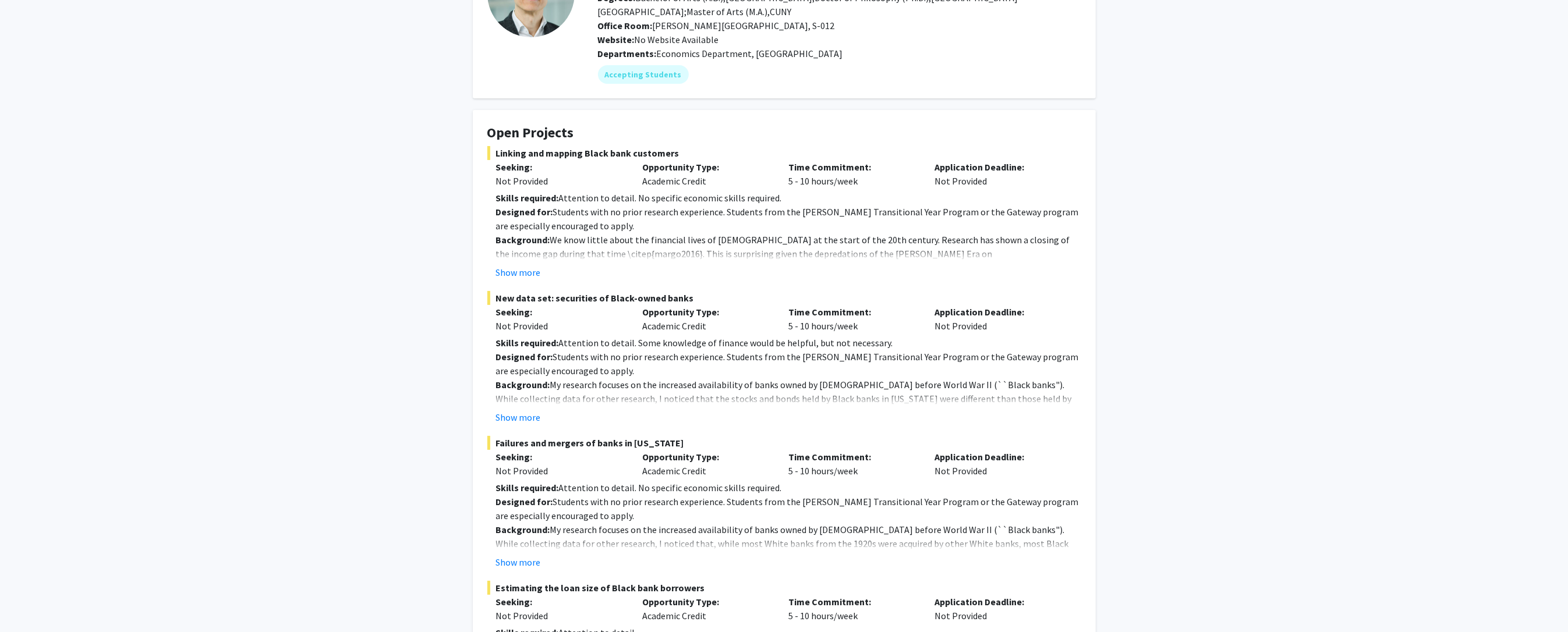
scroll to position [0, 0]
